Goal: Task Accomplishment & Management: Manage account settings

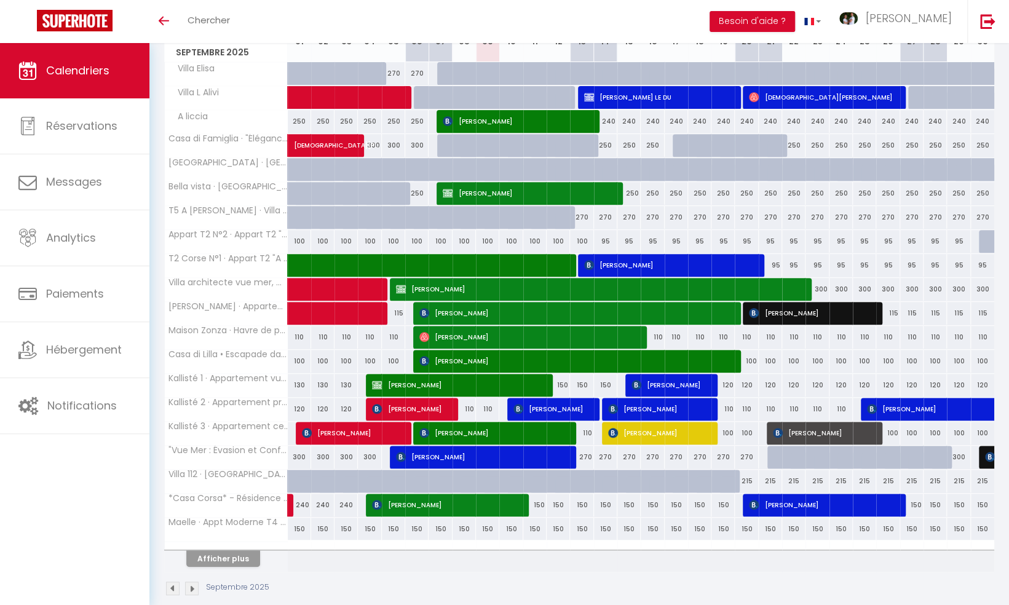
scroll to position [258, 0]
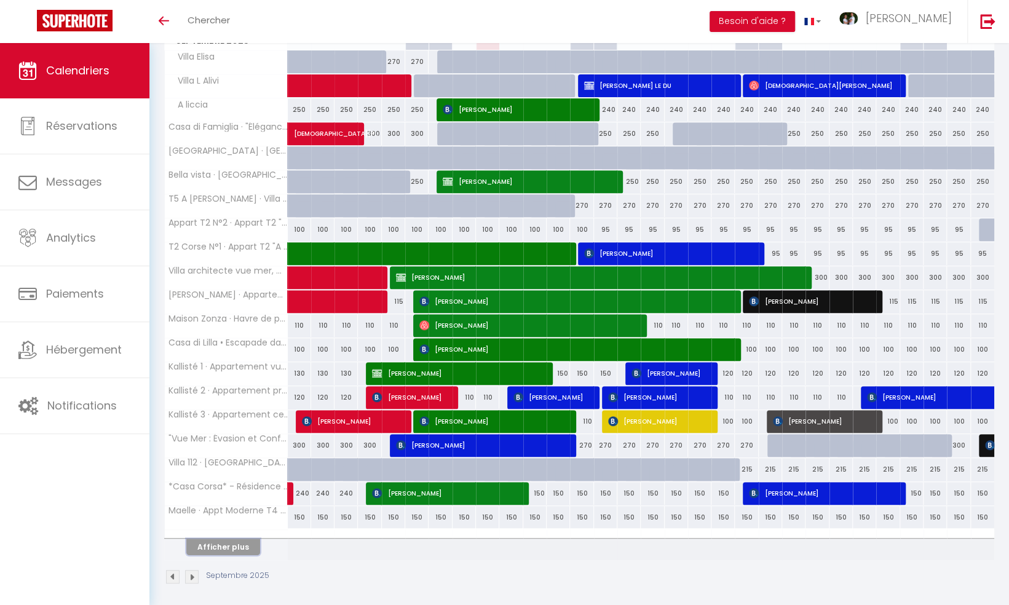
click at [219, 546] on button "Afficher plus" at bounding box center [223, 546] width 74 height 17
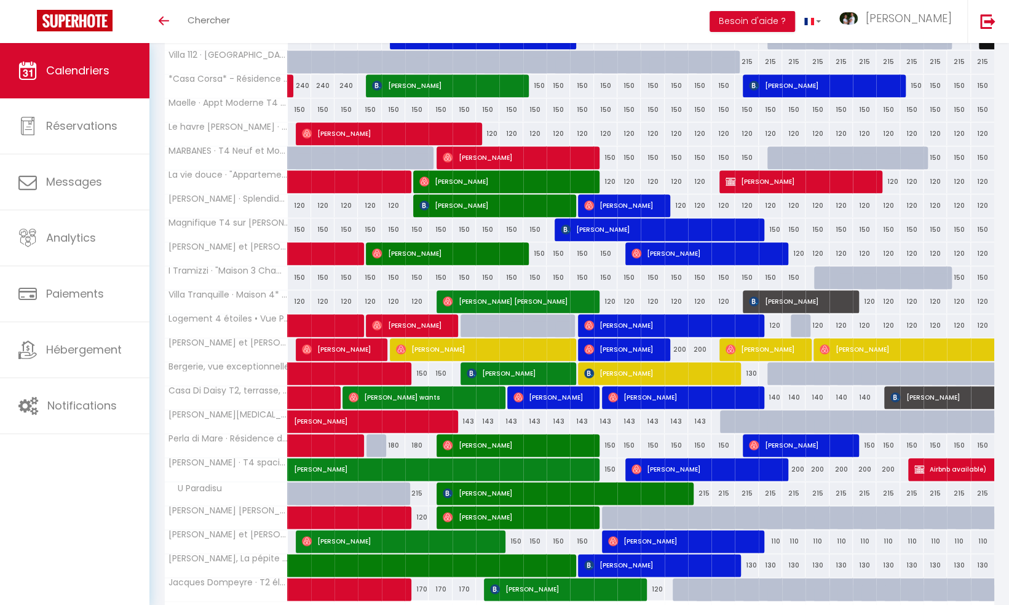
scroll to position [733, 0]
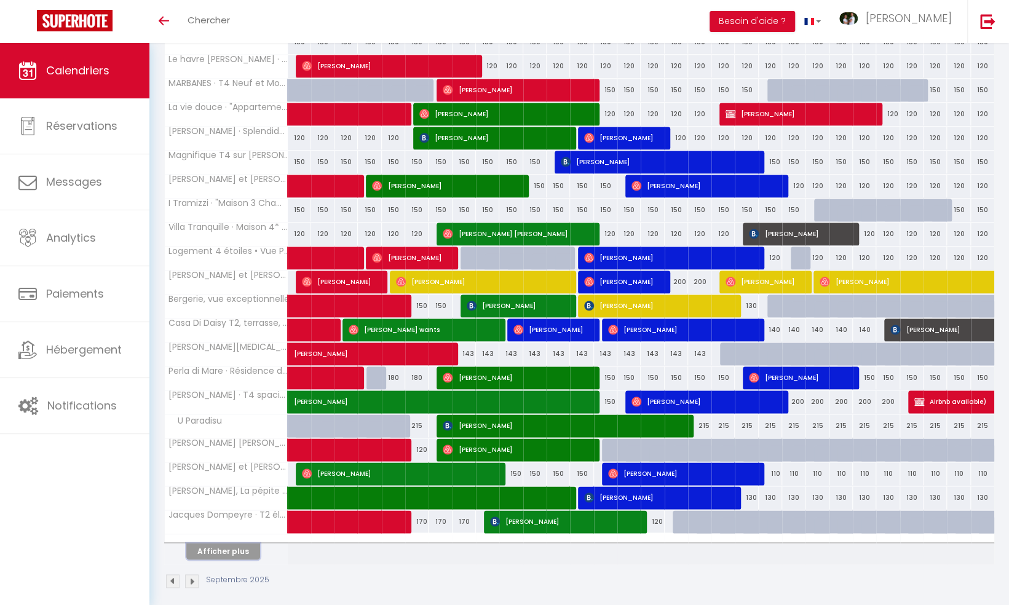
click at [246, 544] on button "Afficher plus" at bounding box center [223, 551] width 74 height 17
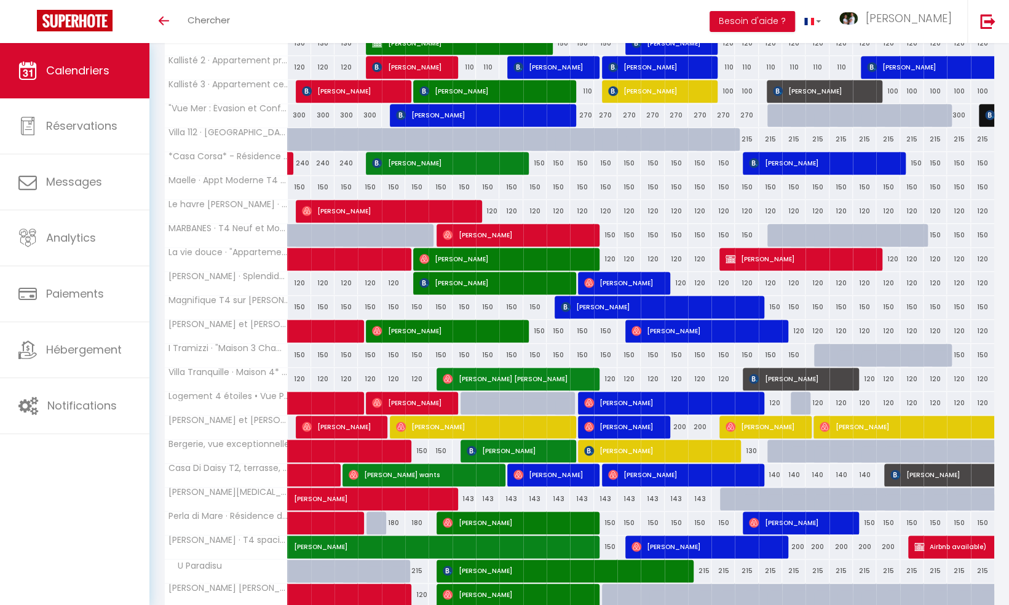
scroll to position [576, 0]
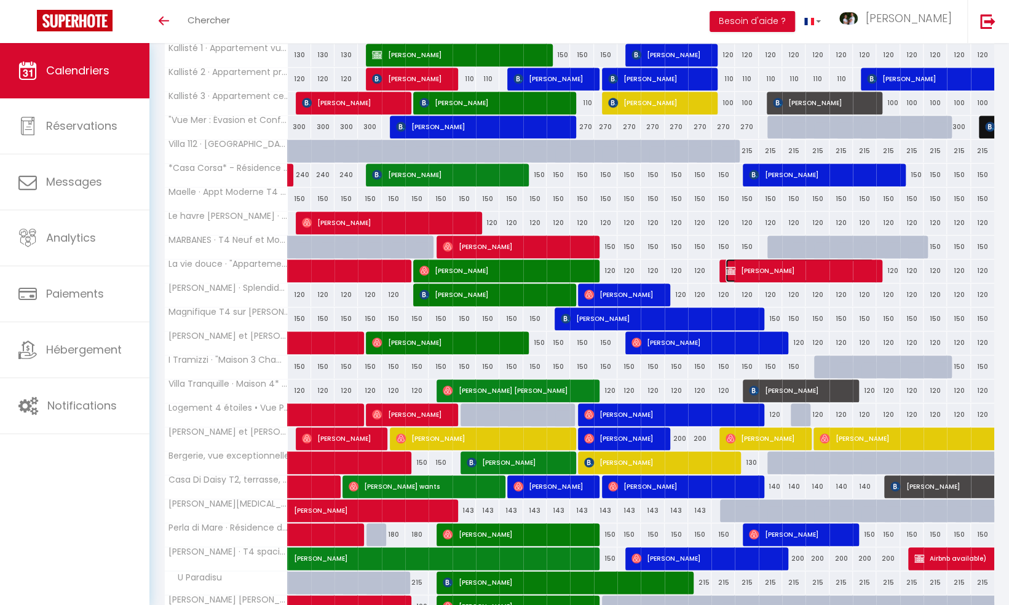
click at [769, 264] on span "[PERSON_NAME]" at bounding box center [799, 270] width 148 height 23
select select "KO"
select select "0"
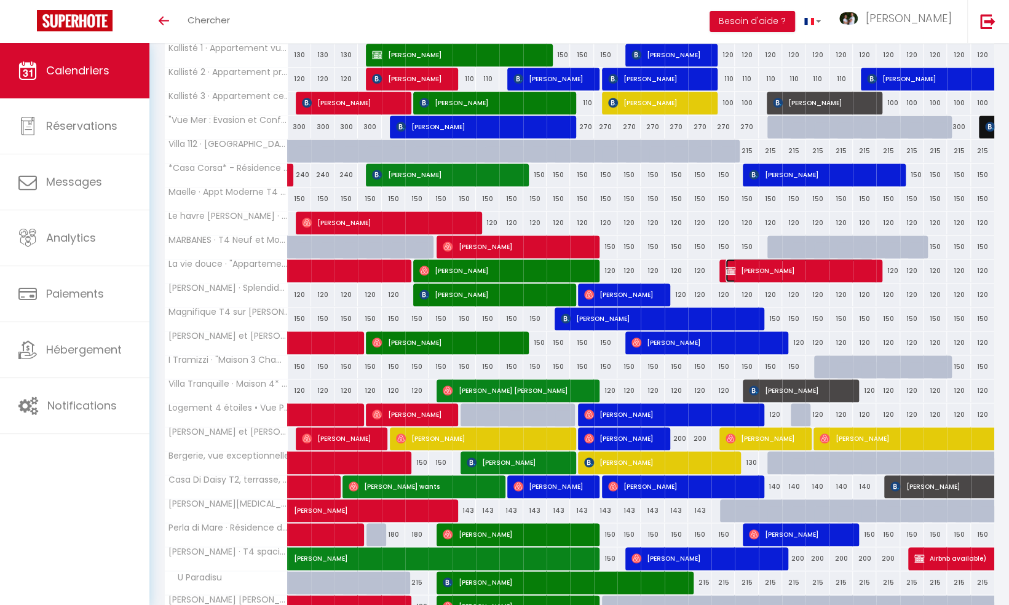
select select "1"
select select
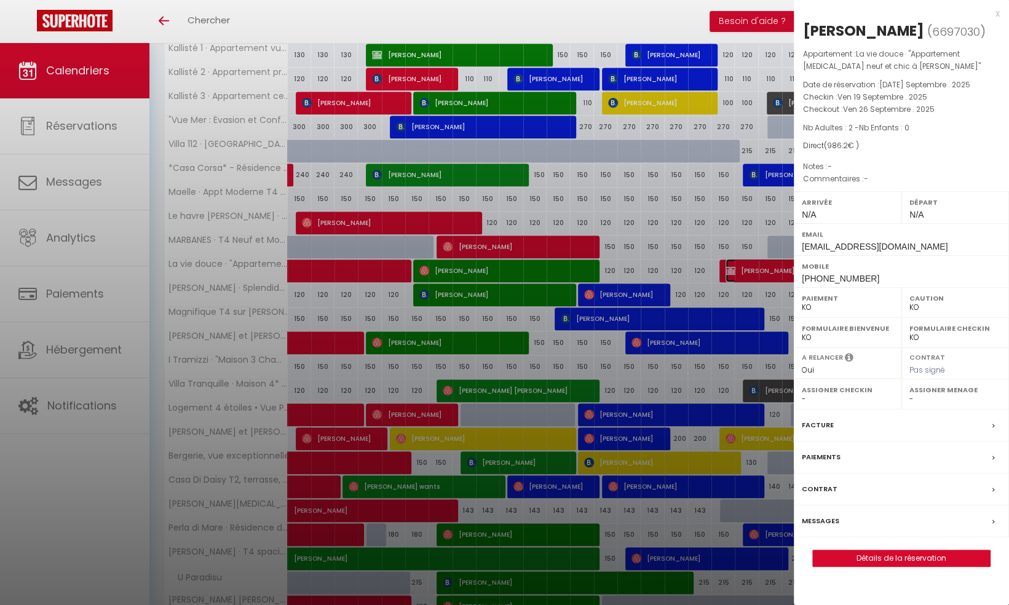
select select "40700"
click at [867, 551] on link "Détails de la réservation" at bounding box center [901, 558] width 177 height 16
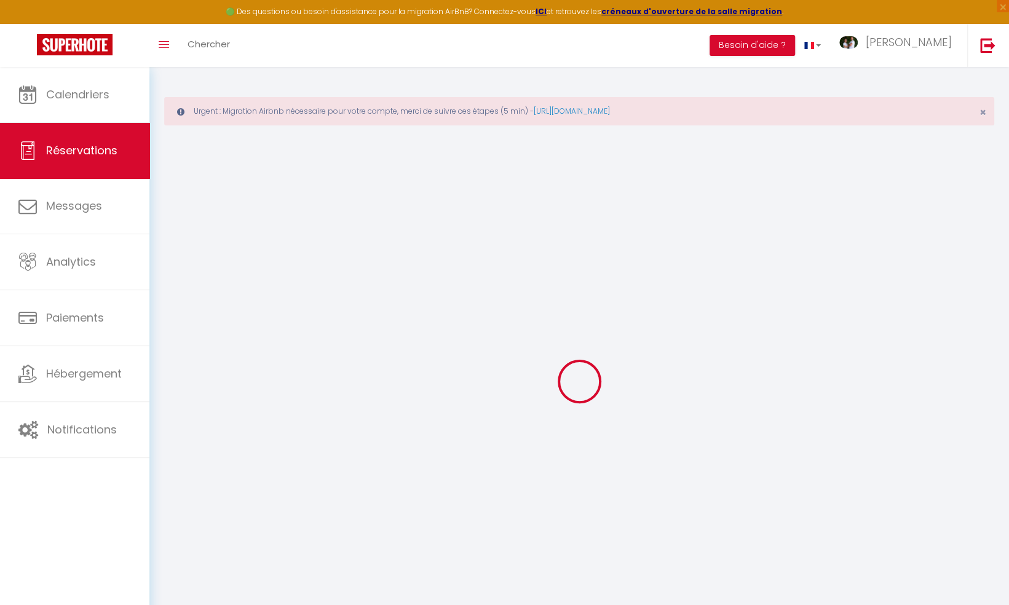
type input "Eva"
type input "Gufler"
type input "[EMAIL_ADDRESS][DOMAIN_NAME]"
type input "[PHONE_NUMBER]"
select select "DE"
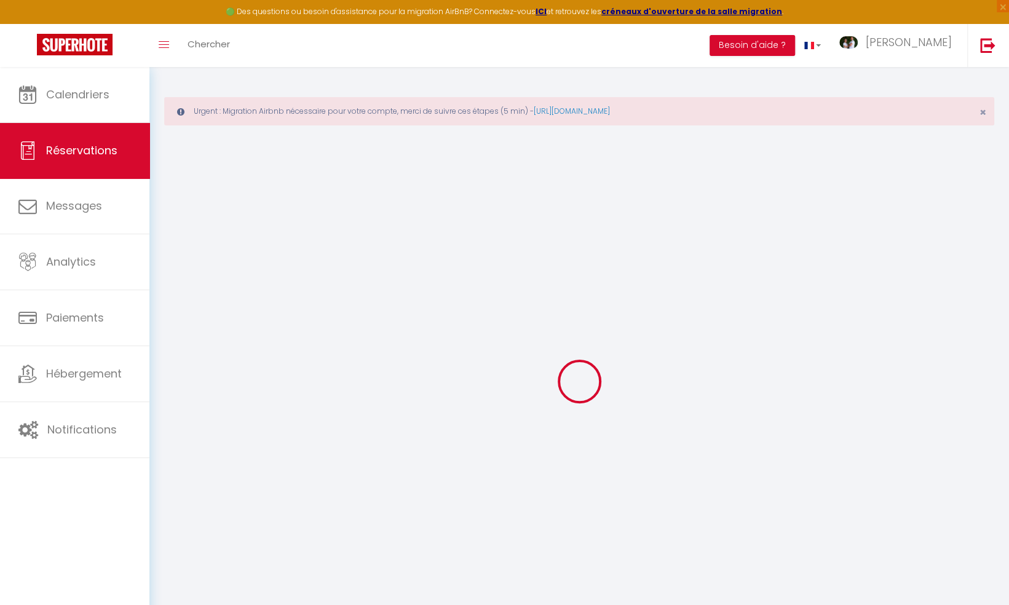
select select "53644"
select select "2"
type input "Ven 19 Septembre 2025"
select select
type input "Ven 26 Septembre 2025"
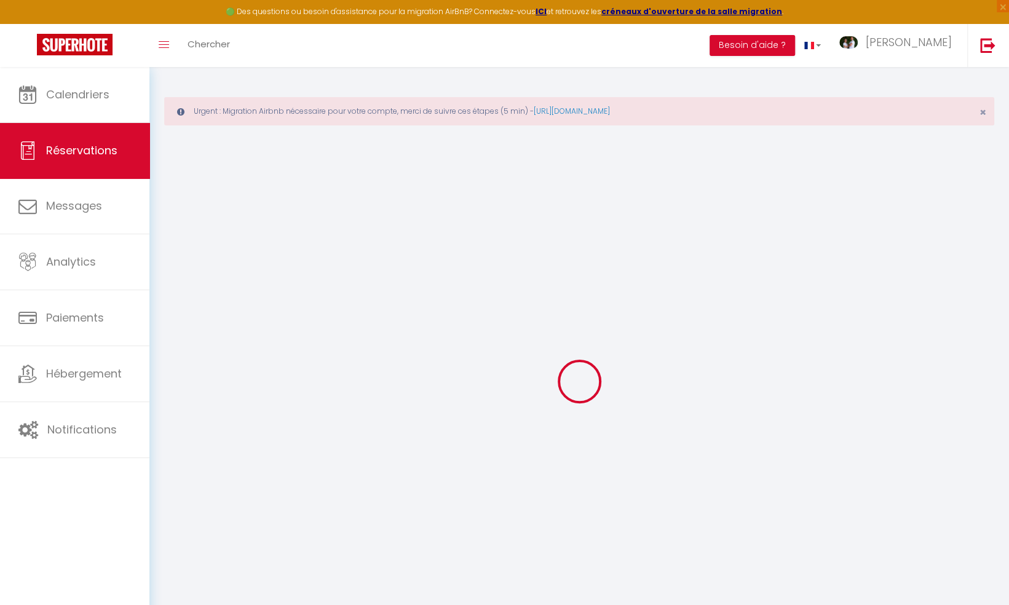
select select
type input "2"
select select "10"
select select
type input "840"
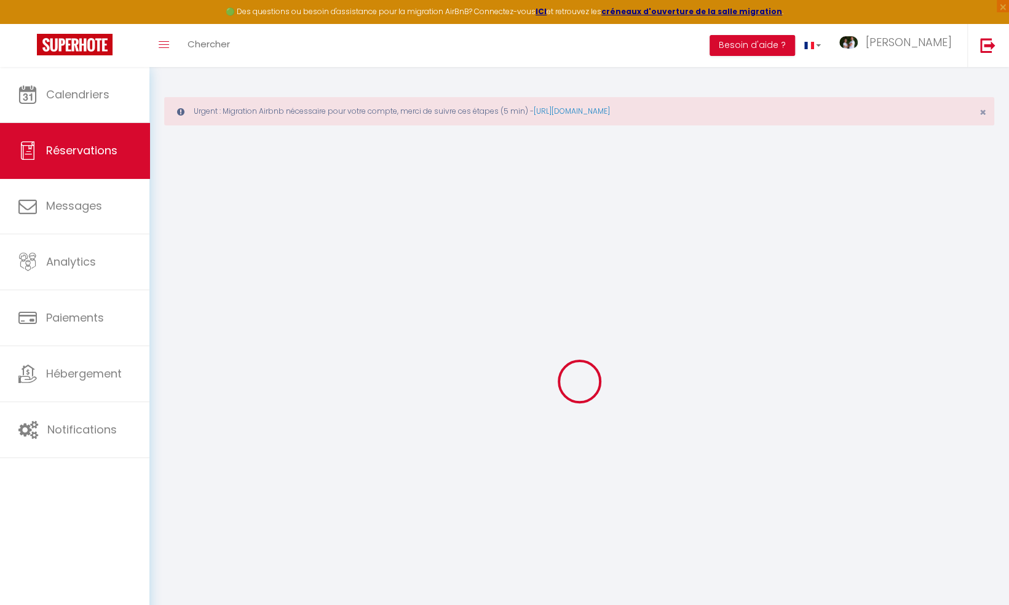
checkbox input "false"
type input "986.2"
type input "100"
type input "72"
type input "0"
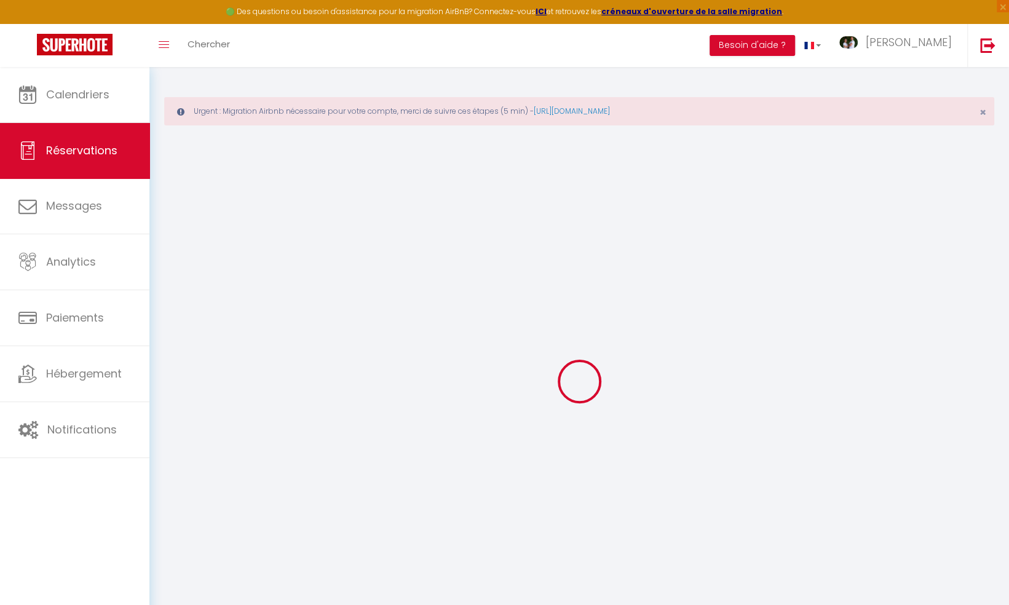
select select
select select "14"
checkbox input "false"
select select
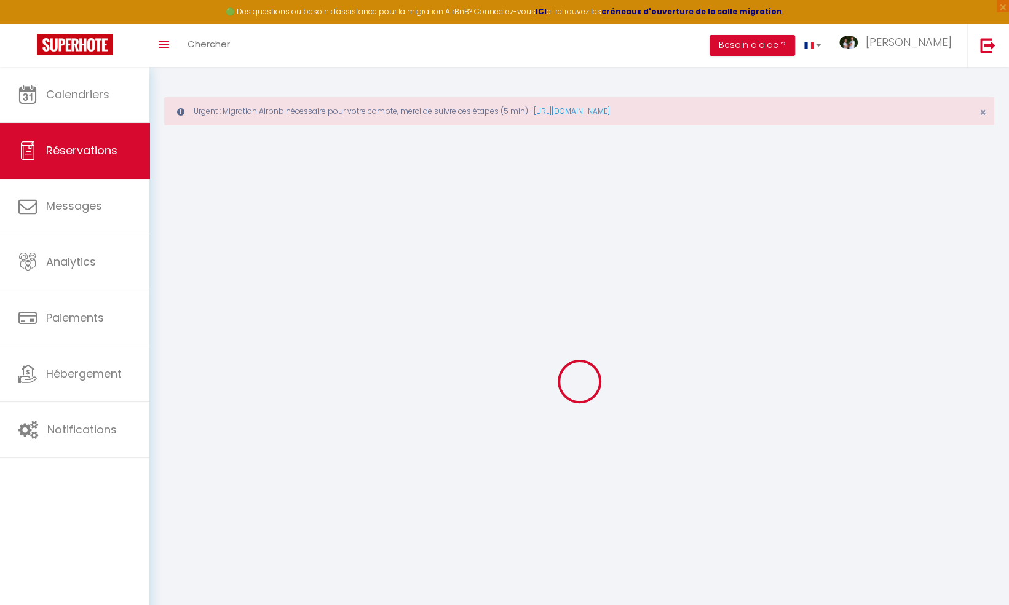
select select
checkbox input "false"
select select
checkbox input "false"
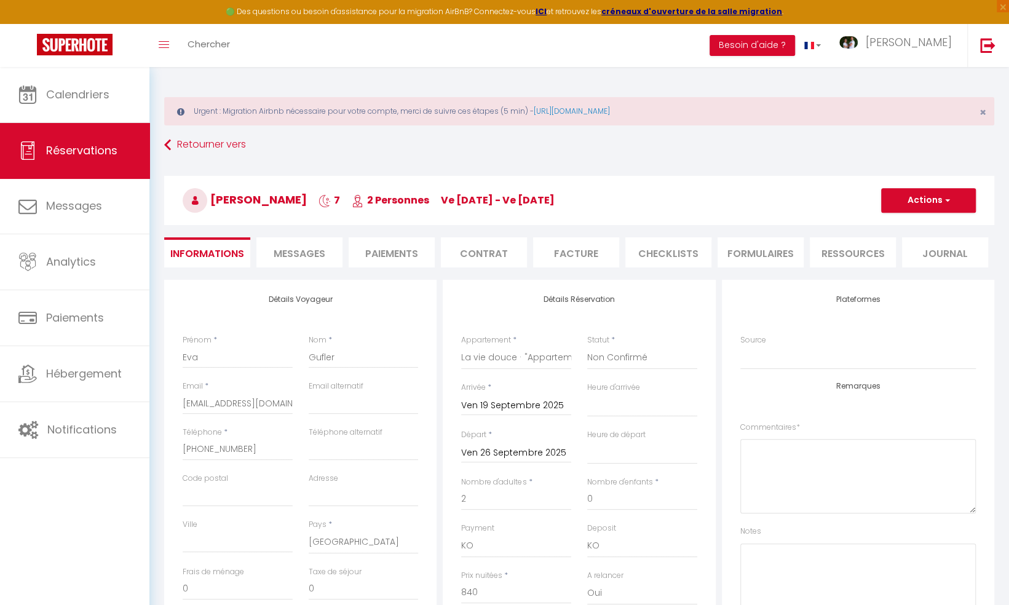
type input "100"
type input "46.2"
select select
checkbox input "false"
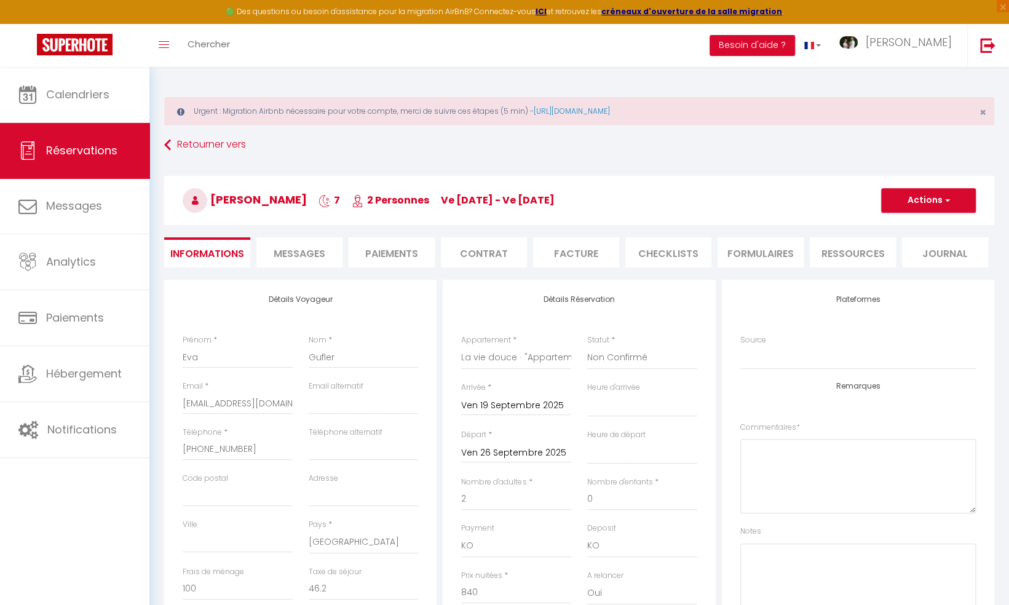
select select
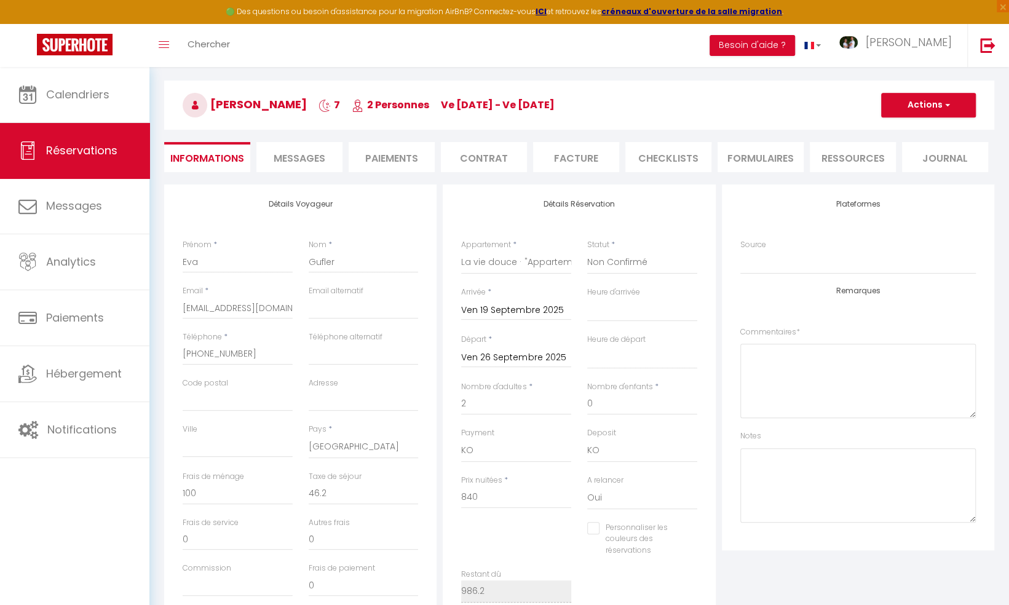
scroll to position [123, 0]
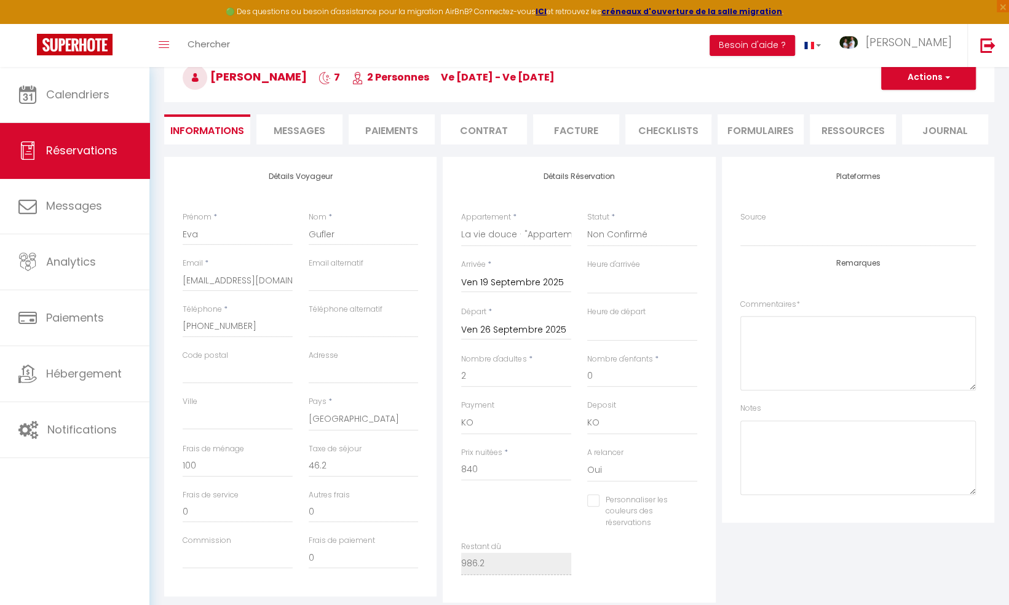
click at [307, 127] on span "Messages" at bounding box center [299, 131] width 52 height 14
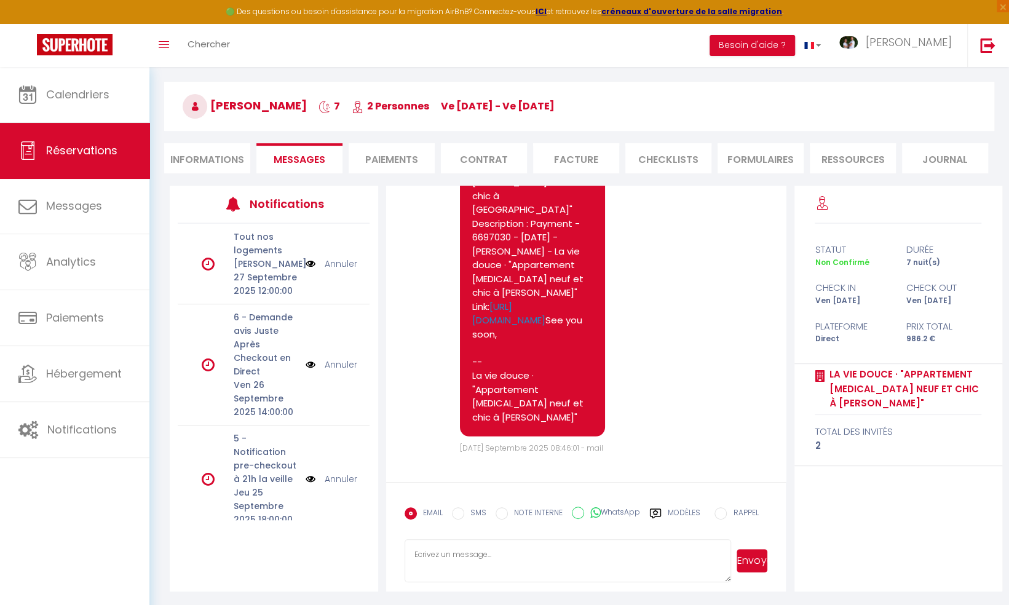
scroll to position [2192, 0]
click at [543, 327] on link "[URL][DOMAIN_NAME]" at bounding box center [508, 313] width 73 height 27
